Goal: Navigation & Orientation: Find specific page/section

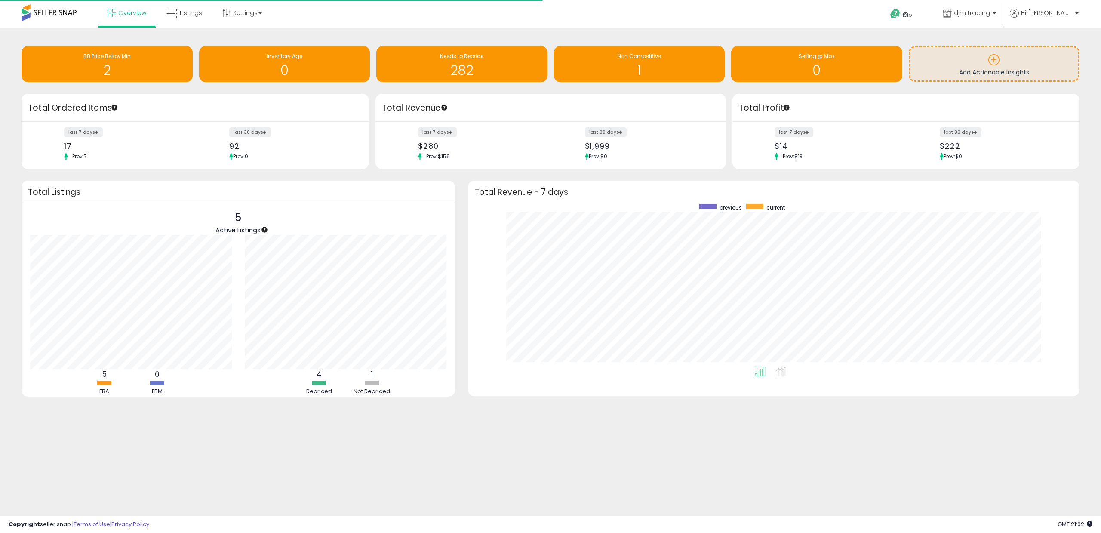
scroll to position [163, 595]
drag, startPoint x: 615, startPoint y: 148, endPoint x: 538, endPoint y: 150, distance: 77.5
click at [571, 148] on div "last 7 days $280 Prev: $156 last 30 days $1,999 Prev: $0" at bounding box center [551, 145] width 351 height 47
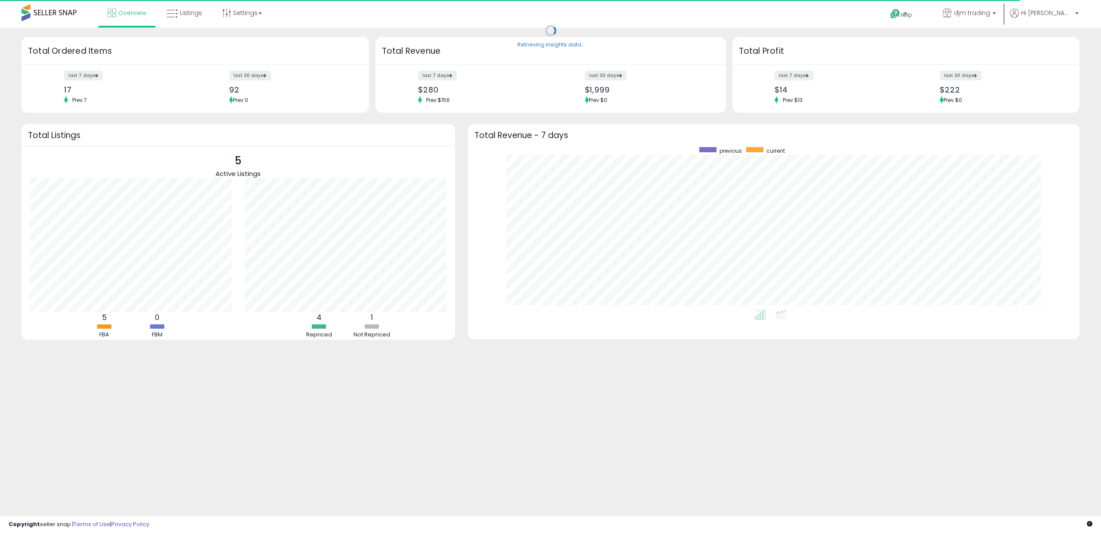
scroll to position [163, 595]
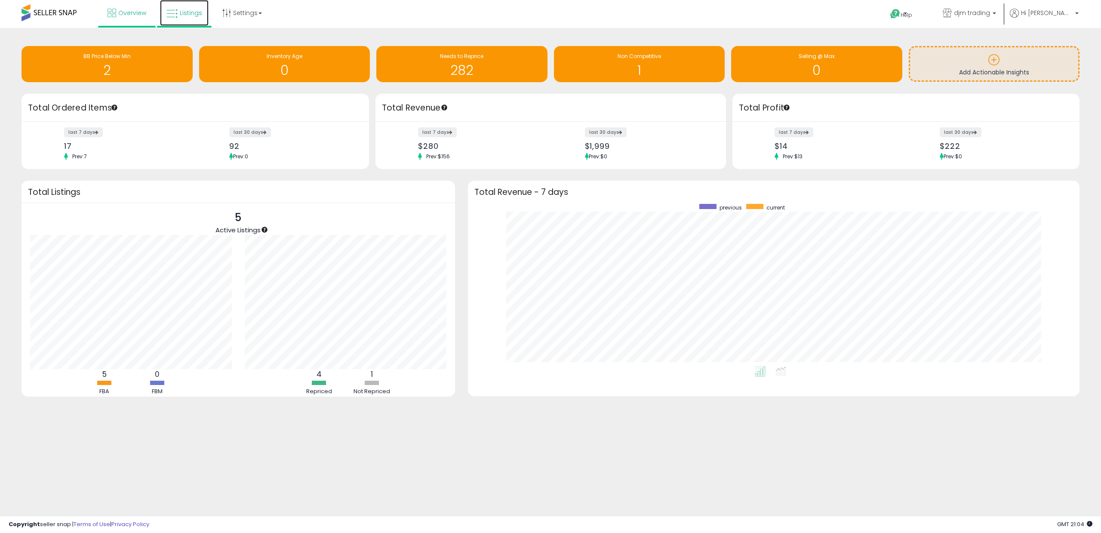
click at [189, 11] on span "Listings" at bounding box center [191, 13] width 22 height 9
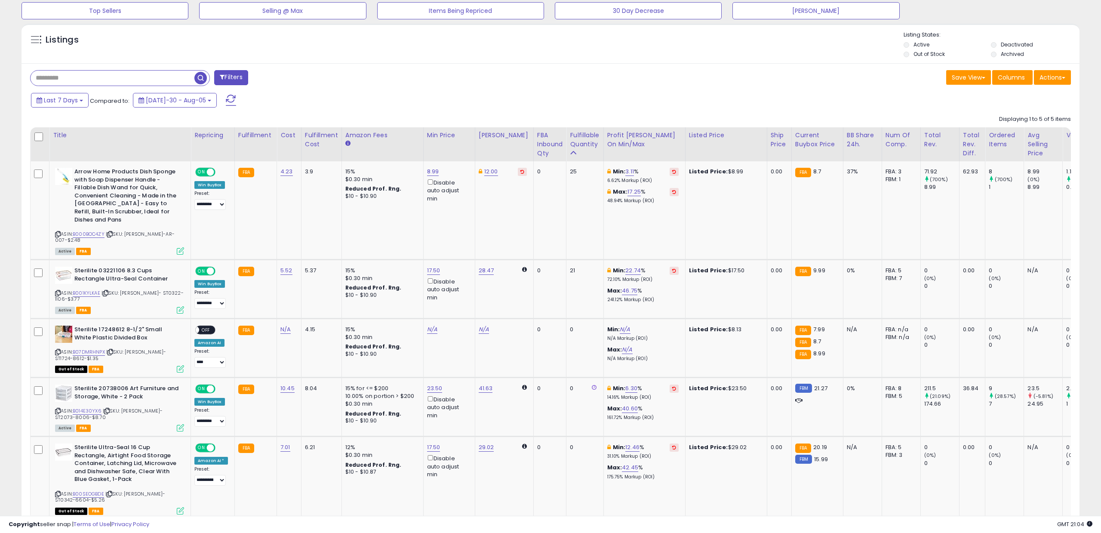
scroll to position [289, 0]
